Goal: Book appointment/travel/reservation

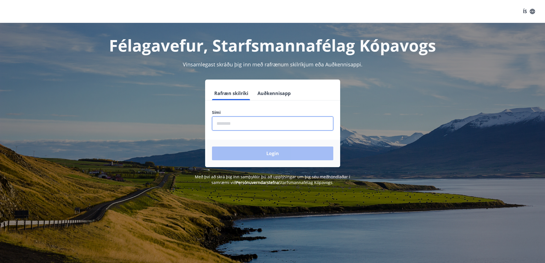
click at [231, 123] on input "phone" at bounding box center [272, 123] width 121 height 14
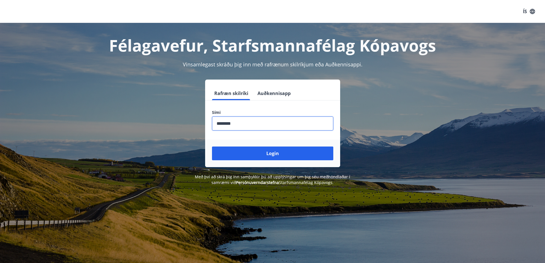
type input "********"
click at [212, 146] on button "Login" at bounding box center [272, 153] width 121 height 14
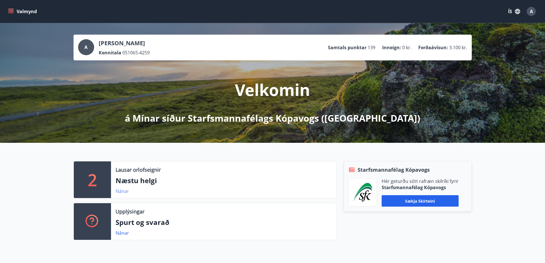
click at [125, 192] on link "Nánar" at bounding box center [122, 191] width 13 height 6
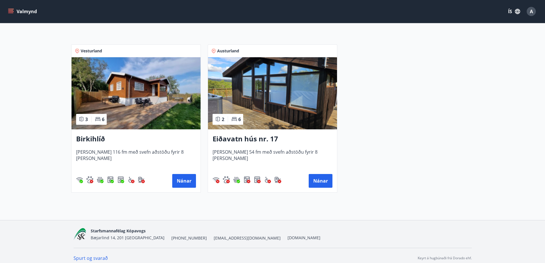
scroll to position [106, 0]
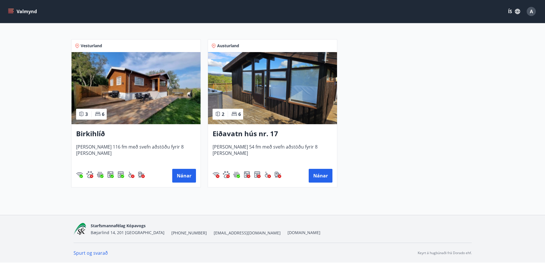
click at [98, 133] on h3 "Birkihlíð" at bounding box center [136, 134] width 120 height 10
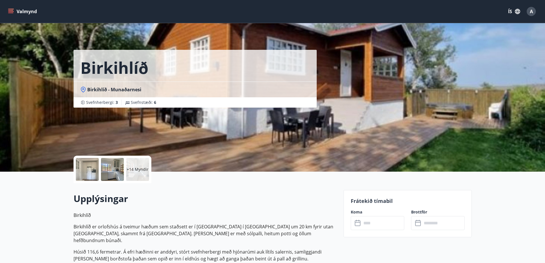
click at [91, 172] on div at bounding box center [87, 169] width 23 height 23
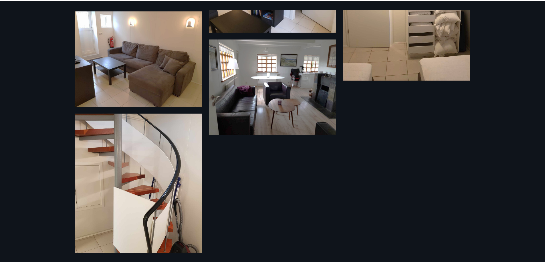
scroll to position [643, 0]
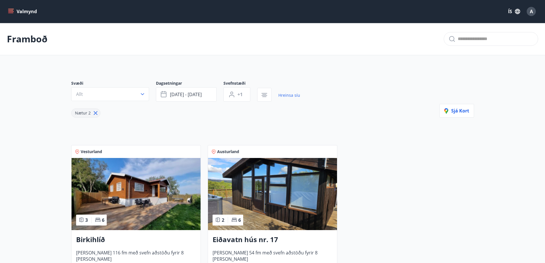
click at [26, 11] on button "Valmynd" at bounding box center [23, 11] width 32 height 10
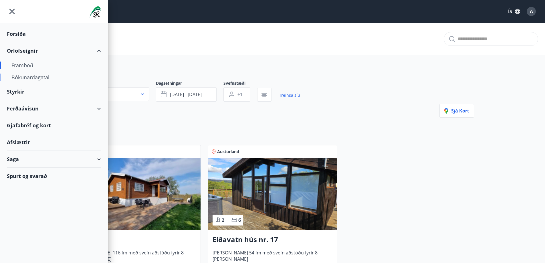
click at [34, 78] on div "Bókunardagatal" at bounding box center [53, 77] width 85 height 12
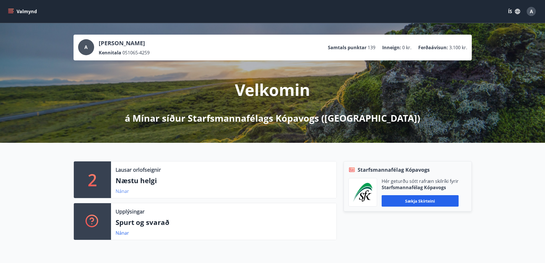
click at [118, 191] on link "Nánar" at bounding box center [122, 191] width 13 height 6
click at [123, 191] on link "Nánar" at bounding box center [122, 191] width 13 height 6
click at [13, 11] on icon "menu" at bounding box center [10, 10] width 5 height 1
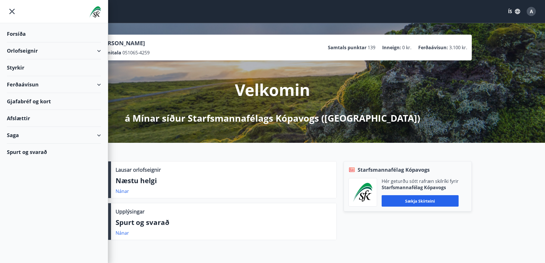
click at [18, 51] on div "Orlofseignir" at bounding box center [54, 50] width 94 height 17
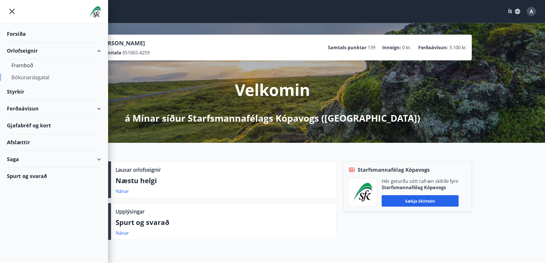
click at [20, 76] on div "Bókunardagatal" at bounding box center [53, 77] width 85 height 12
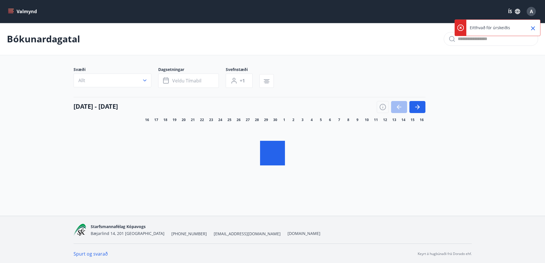
scroll to position [1, 0]
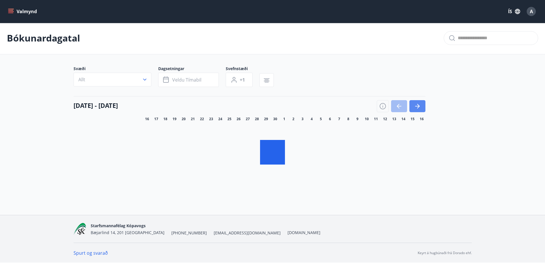
click at [418, 106] on icon "button" at bounding box center [417, 106] width 5 height 1
click at [401, 103] on icon "button" at bounding box center [399, 106] width 7 height 7
click at [399, 104] on div at bounding box center [401, 106] width 49 height 12
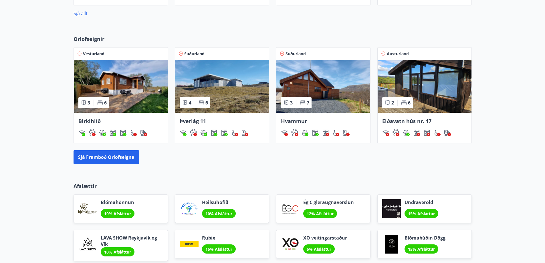
scroll to position [343, 0]
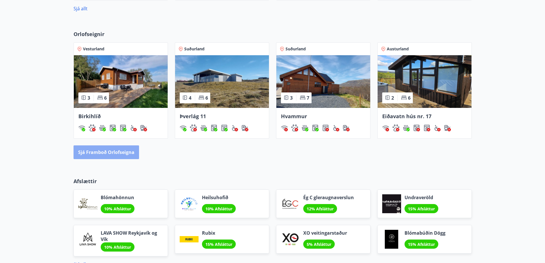
click at [106, 152] on button "Sjá framboð orlofseigna" at bounding box center [107, 152] width 66 height 14
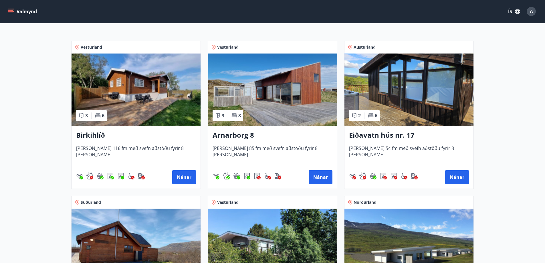
scroll to position [114, 0]
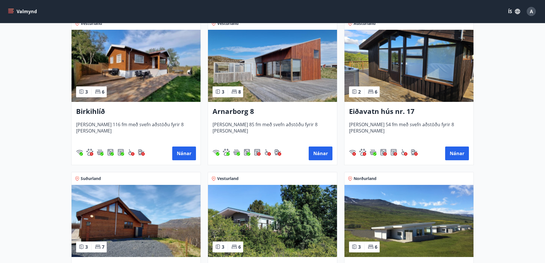
click at [92, 112] on h3 "Birkihlíð" at bounding box center [136, 111] width 120 height 10
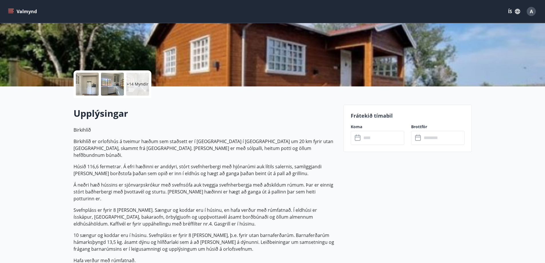
scroll to position [86, 0]
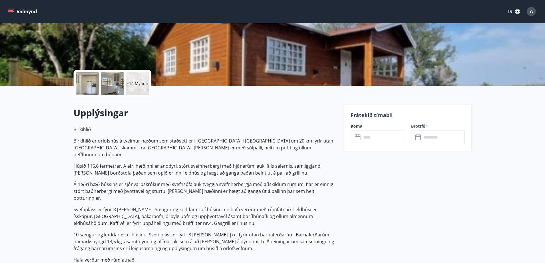
click at [379, 137] on input "text" at bounding box center [383, 137] width 43 height 14
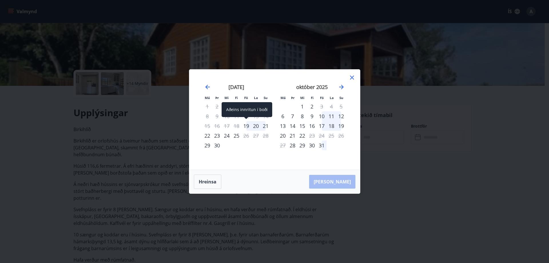
click at [246, 125] on div "19" at bounding box center [246, 126] width 10 height 10
click at [340, 179] on div "[PERSON_NAME]" at bounding box center [274, 181] width 171 height 23
click at [341, 182] on div "[PERSON_NAME]" at bounding box center [274, 181] width 171 height 23
click at [265, 125] on div "21" at bounding box center [266, 126] width 10 height 10
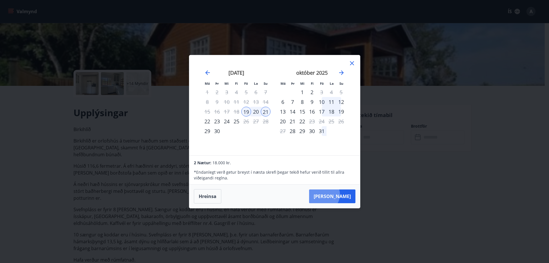
click at [341, 194] on button "[PERSON_NAME]" at bounding box center [332, 196] width 46 height 14
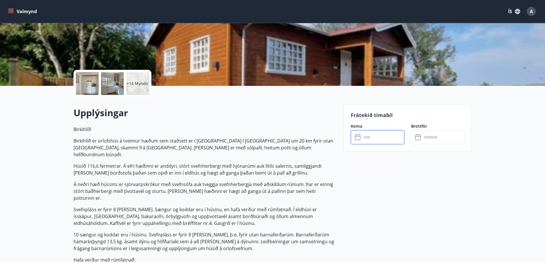
type input "******"
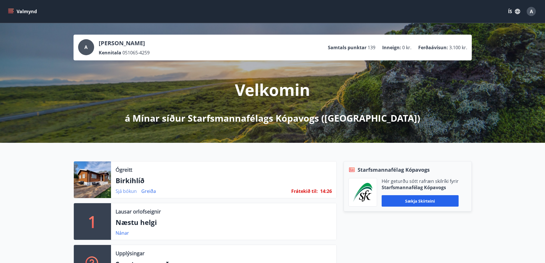
click at [131, 191] on link "Sjá bókun" at bounding box center [126, 191] width 21 height 6
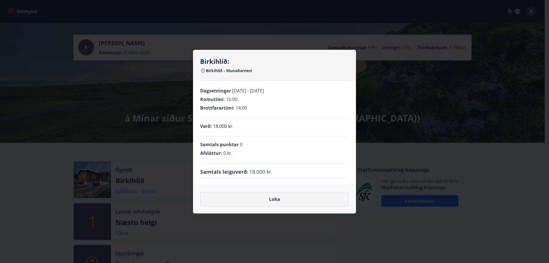
click at [274, 200] on button "Loka" at bounding box center [274, 199] width 149 height 14
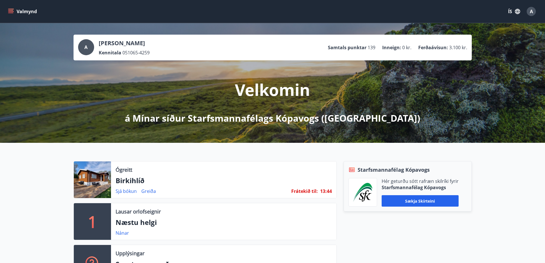
click at [8, 13] on button "Valmynd" at bounding box center [23, 11] width 32 height 10
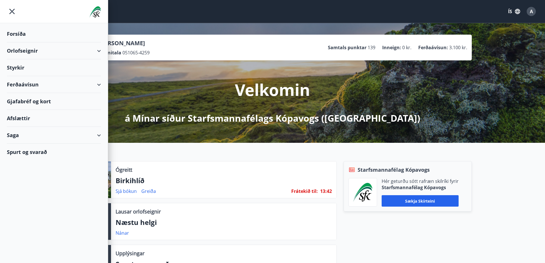
click at [97, 50] on div "Orlofseignir" at bounding box center [54, 50] width 94 height 17
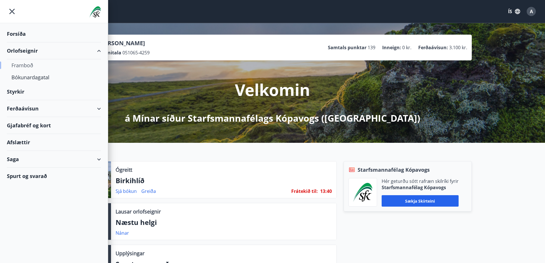
click at [25, 63] on div "Framboð" at bounding box center [53, 65] width 85 height 12
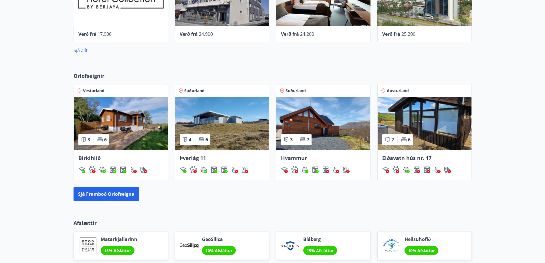
scroll to position [372, 0]
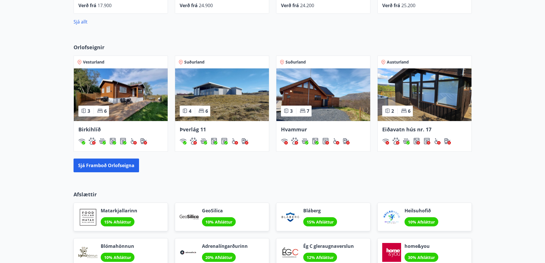
click at [290, 130] on span "Hvammur" at bounding box center [294, 129] width 26 height 7
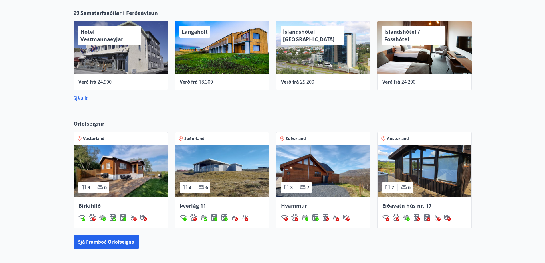
scroll to position [289, 0]
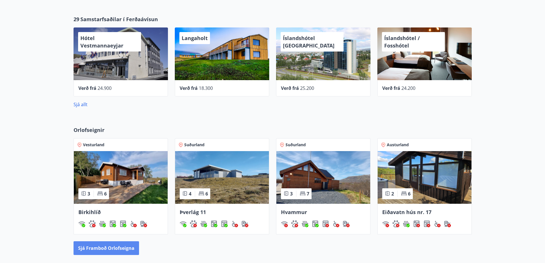
click at [111, 249] on button "Sjá framboð orlofseigna" at bounding box center [107, 248] width 66 height 14
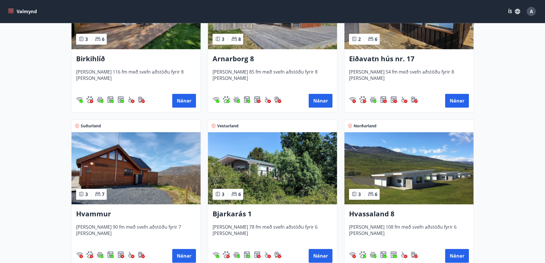
scroll to position [172, 0]
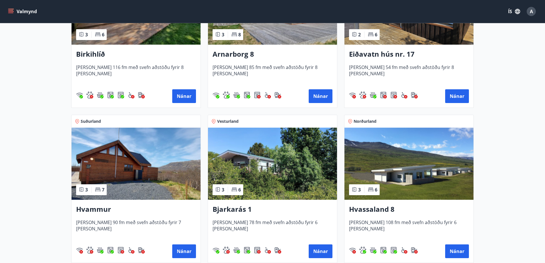
click at [239, 209] on h3 "Bjarkarás 1" at bounding box center [273, 209] width 120 height 10
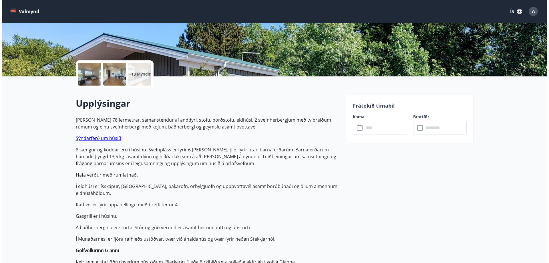
scroll to position [86, 0]
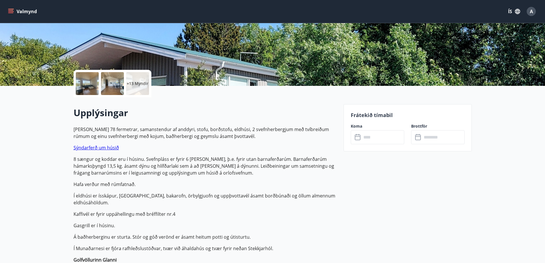
click at [94, 85] on div at bounding box center [87, 83] width 23 height 23
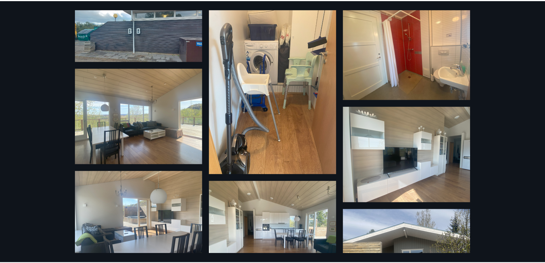
scroll to position [0, 0]
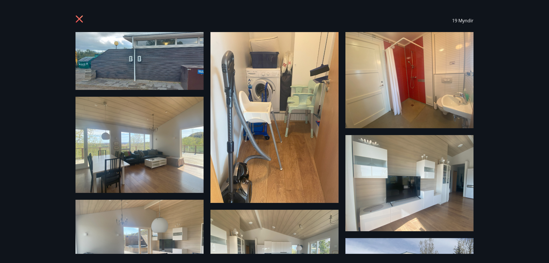
click at [78, 21] on icon at bounding box center [80, 19] width 9 height 9
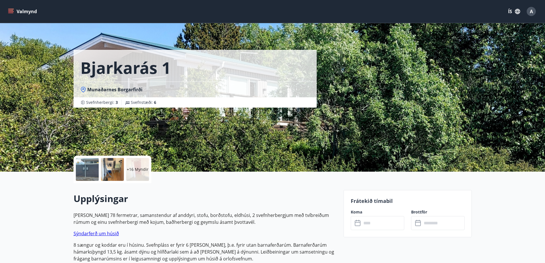
click at [372, 224] on input "text" at bounding box center [383, 223] width 43 height 14
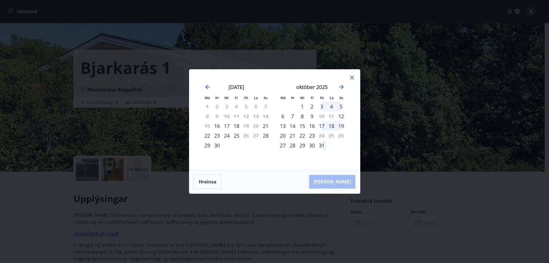
click at [352, 78] on icon at bounding box center [352, 78] width 4 height 4
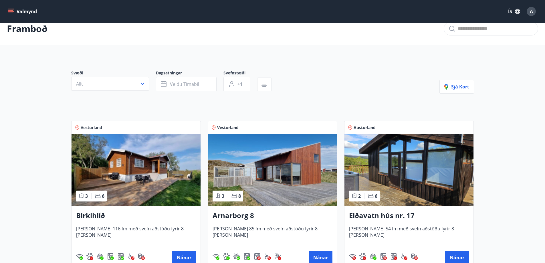
scroll to position [29, 0]
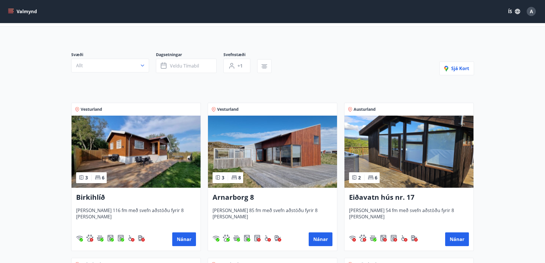
click at [237, 197] on h3 "Arnarborg 8" at bounding box center [273, 197] width 120 height 10
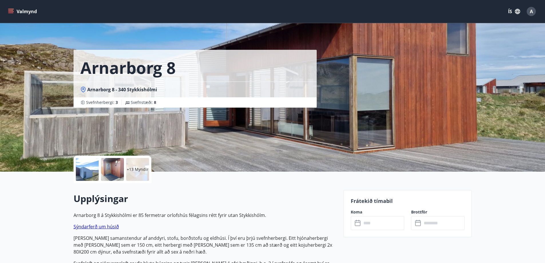
click at [375, 222] on input "text" at bounding box center [383, 223] width 43 height 14
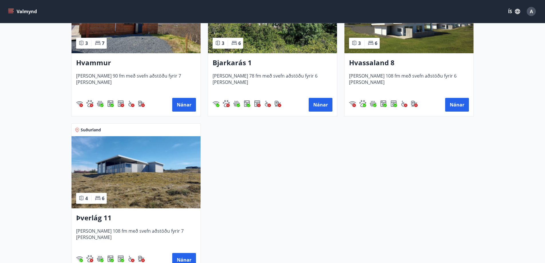
scroll to position [343, 0]
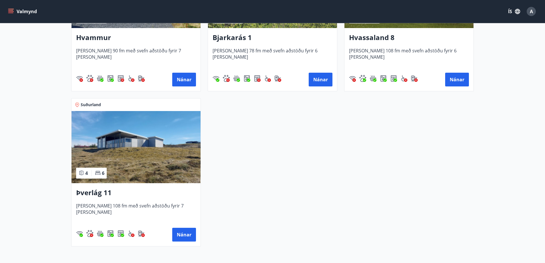
click at [99, 193] on h3 "Þverlág 11" at bounding box center [136, 193] width 120 height 10
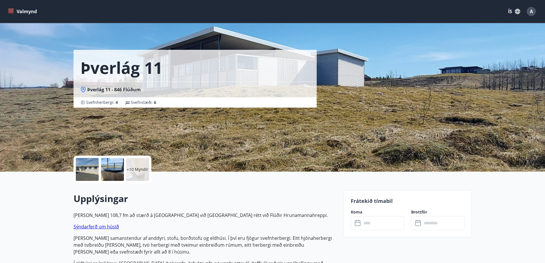
click at [390, 225] on input "text" at bounding box center [383, 223] width 43 height 14
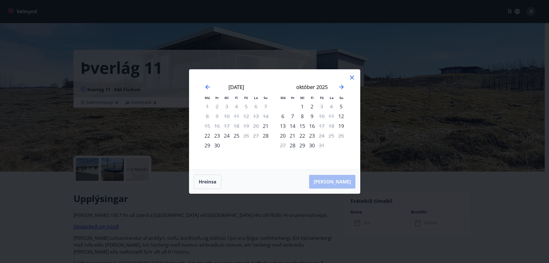
drag, startPoint x: 350, startPoint y: 75, endPoint x: 330, endPoint y: 79, distance: 20.6
click at [350, 76] on icon at bounding box center [352, 77] width 7 height 7
